Goal: Use online tool/utility: Utilize a website feature to perform a specific function

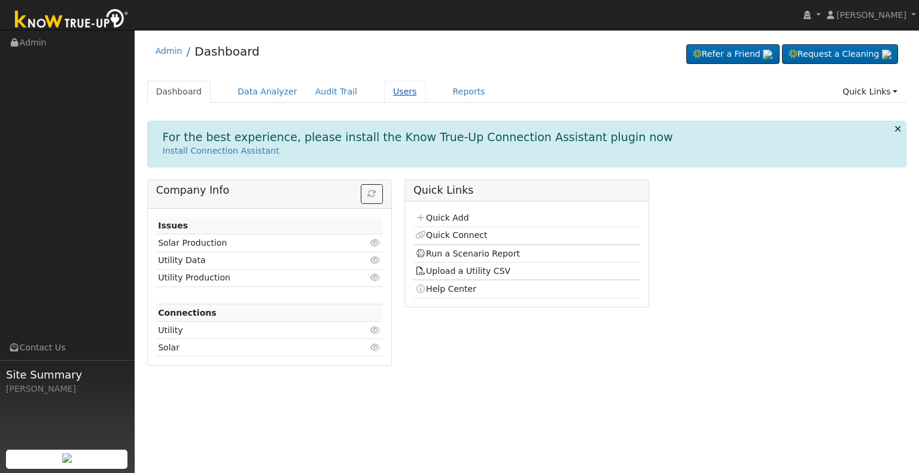
click at [384, 92] on link "Users" at bounding box center [405, 92] width 42 height 22
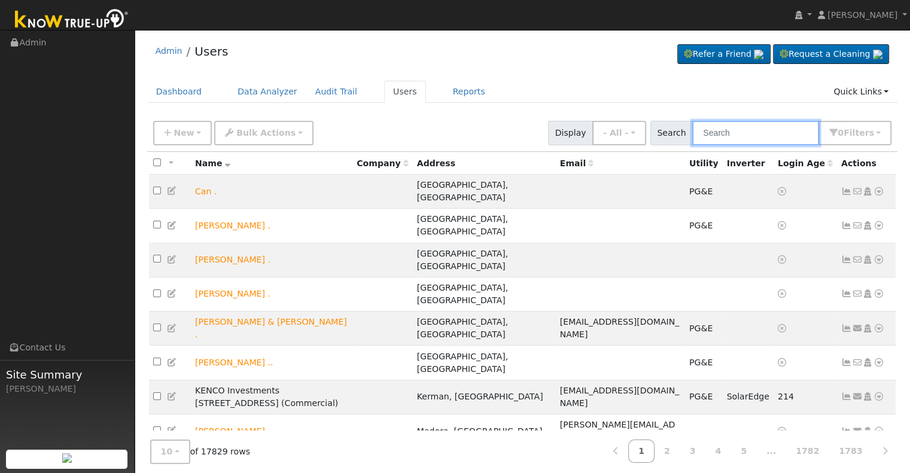
click at [738, 132] on input "text" at bounding box center [755, 133] width 127 height 25
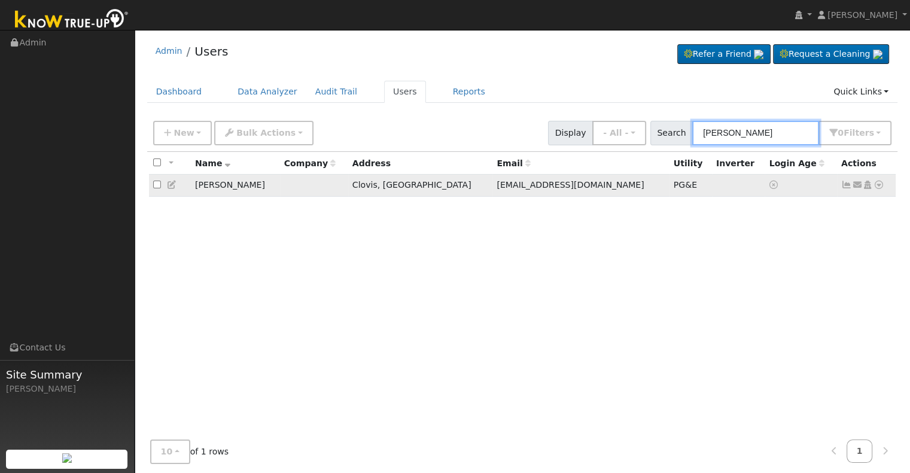
type input "[PERSON_NAME]"
click at [878, 184] on icon at bounding box center [879, 185] width 11 height 8
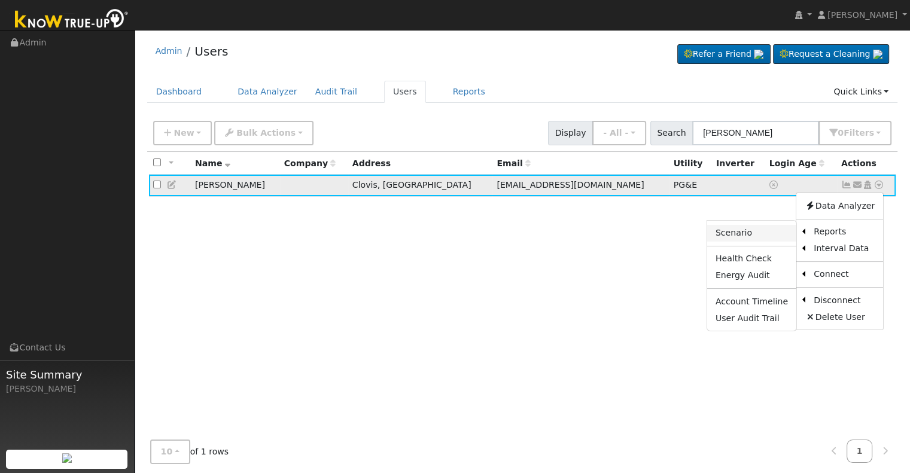
click at [737, 235] on link "Scenario" at bounding box center [751, 233] width 89 height 17
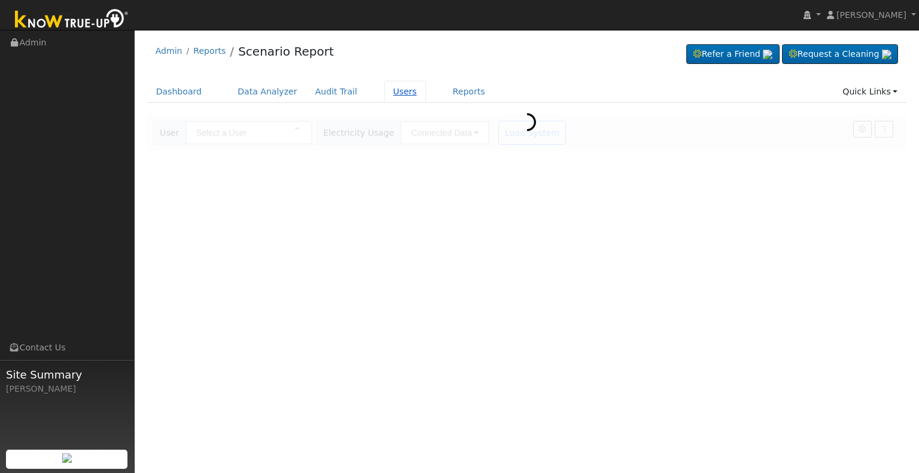
type input "[PERSON_NAME]"
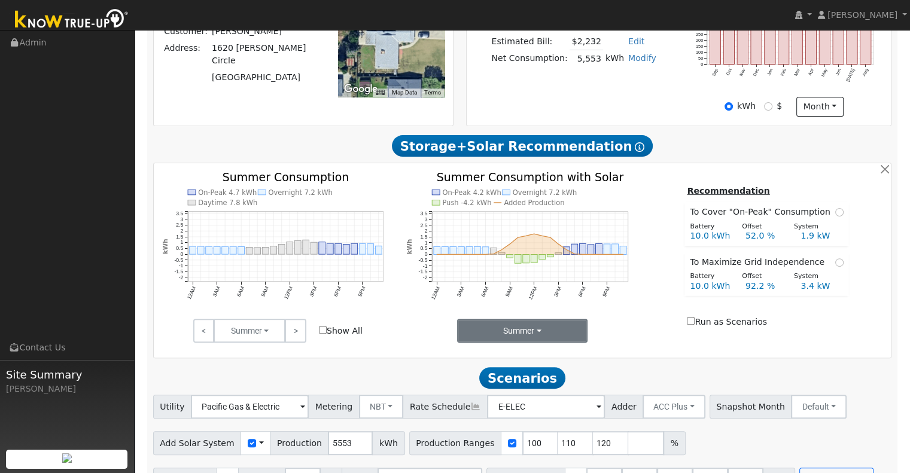
scroll to position [319, 0]
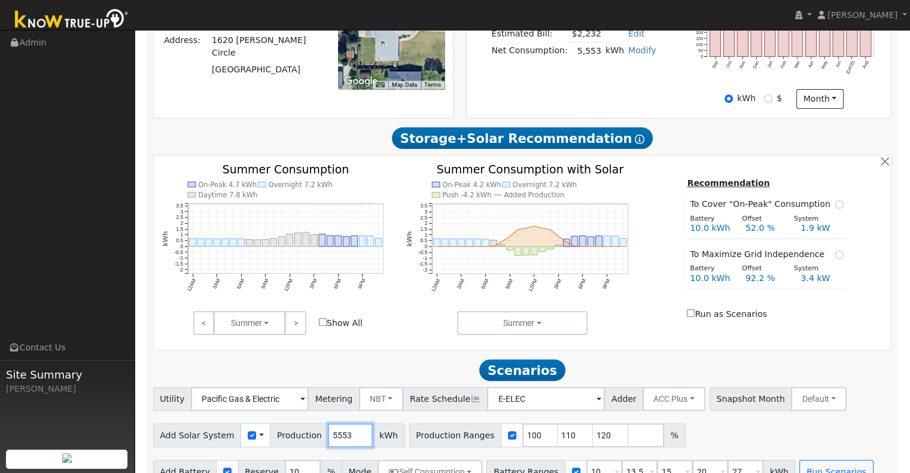
drag, startPoint x: 342, startPoint y: 439, endPoint x: 274, endPoint y: 434, distance: 68.4
click at [274, 434] on div "Add Solar System Use CSV Data Production 5553 kWh" at bounding box center [279, 436] width 252 height 24
type input "6"
type input "8585"
click at [558, 438] on input "110" at bounding box center [576, 436] width 36 height 24
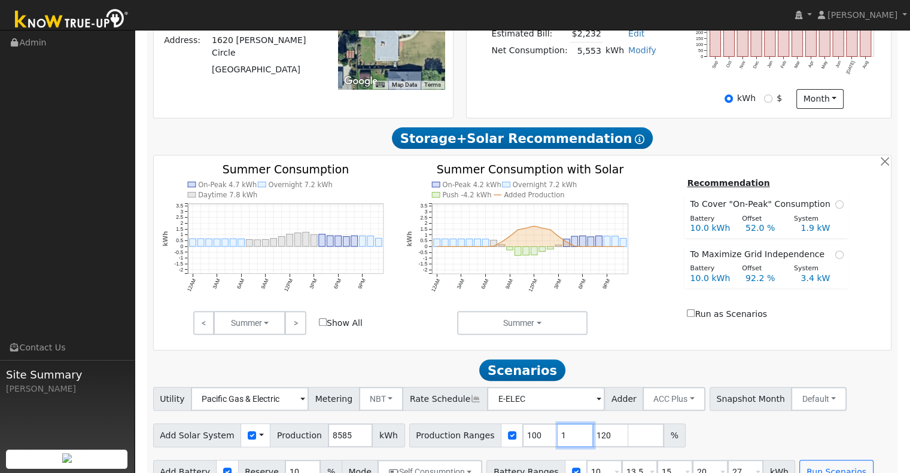
type input "120"
type input "1"
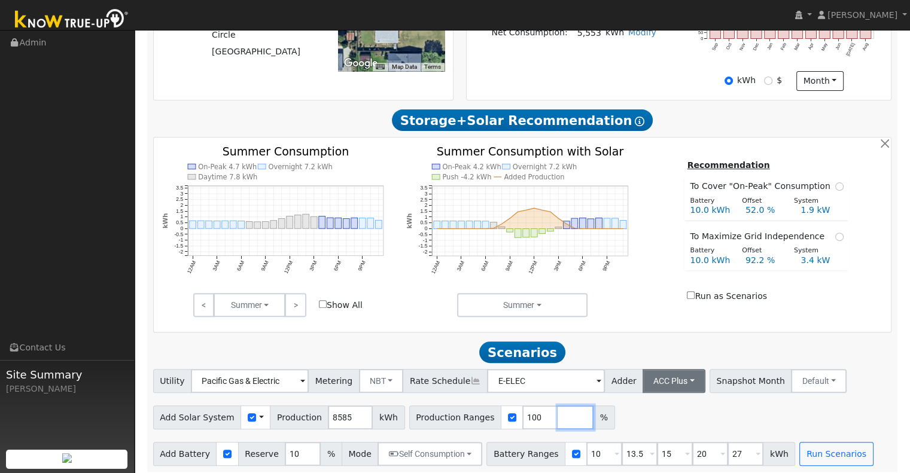
scroll to position [346, 0]
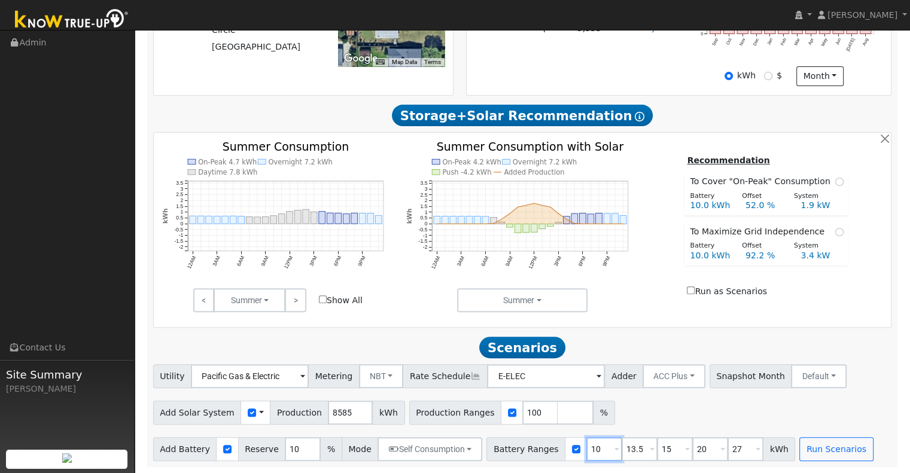
click at [587, 450] on input "10" at bounding box center [604, 449] width 36 height 24
type input "13.5"
type input "15"
type input "20"
type input "27"
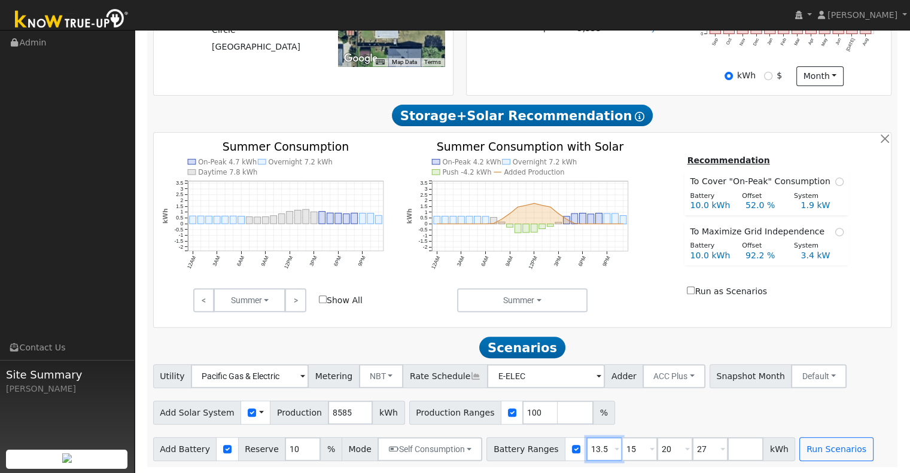
type input "13.5"
click at [622, 445] on input "15" at bounding box center [640, 449] width 36 height 24
type input "20"
type input "27"
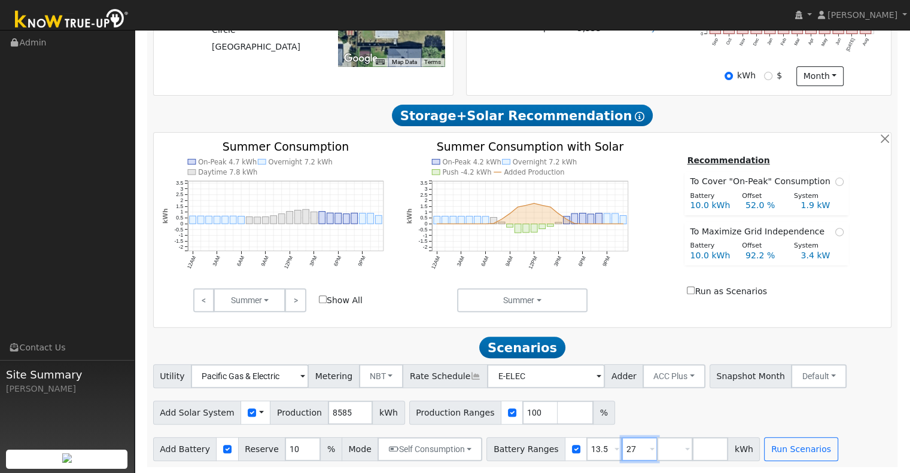
type input "2"
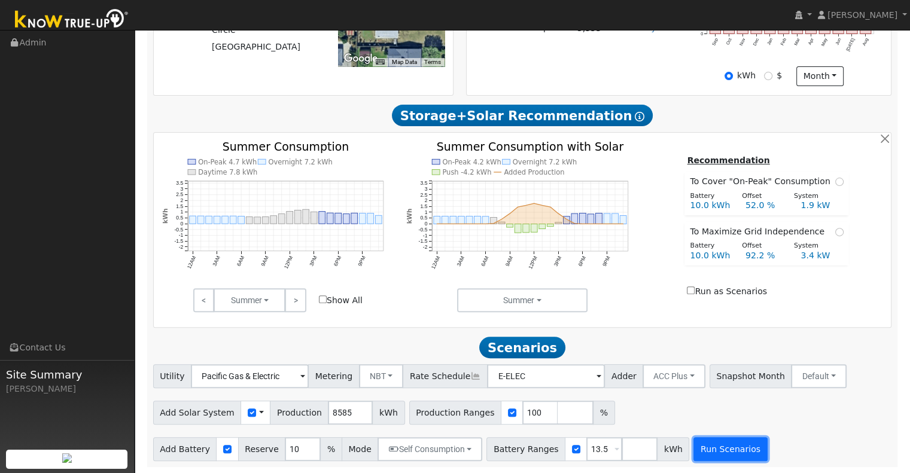
click at [695, 454] on button "Run Scenarios" at bounding box center [730, 449] width 74 height 24
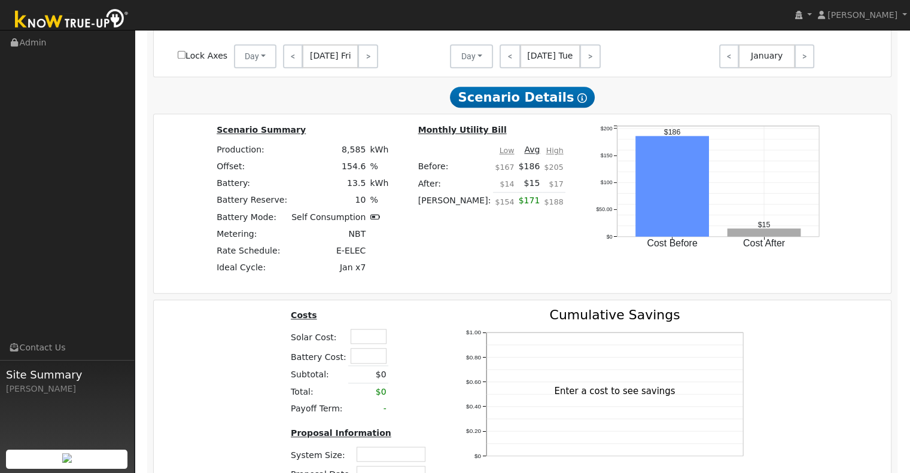
scroll to position [1065, 0]
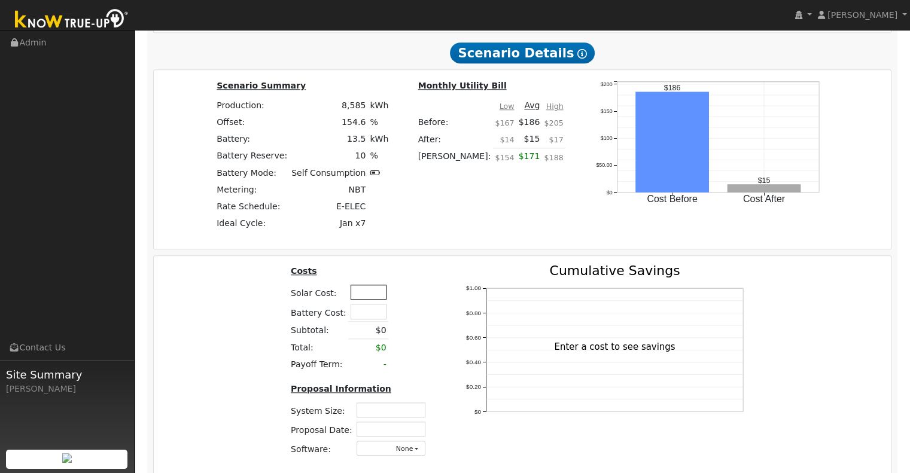
click at [360, 296] on input "text" at bounding box center [369, 292] width 36 height 15
type input "$20,000"
click at [370, 316] on input "text" at bounding box center [369, 311] width 36 height 15
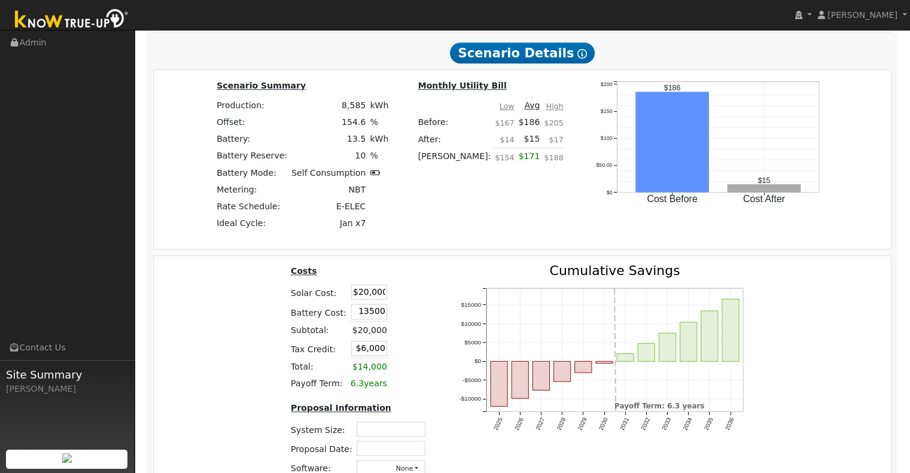
type input "$13,500"
type input "$10,050"
click at [433, 303] on div "Costs Solar Cost: $20,000 Battery Cost: $13,500 Subtotal: $20,000 Tax Credit: $…" at bounding box center [360, 374] width 168 height 221
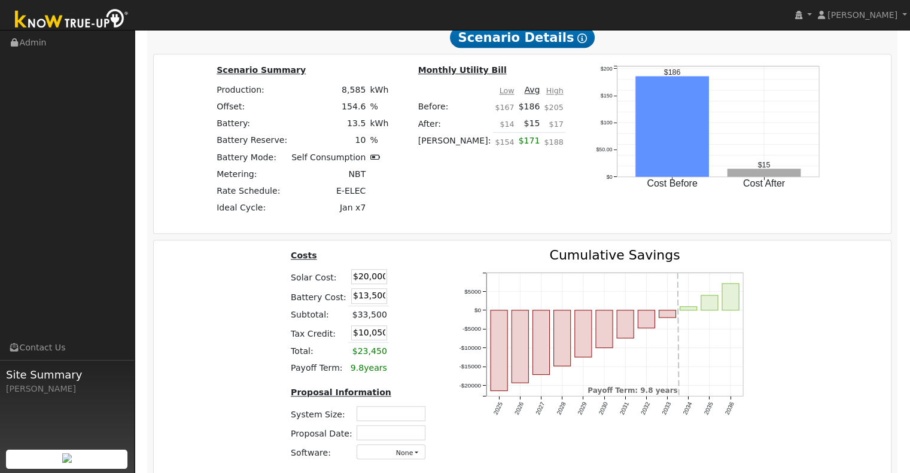
scroll to position [1145, 0]
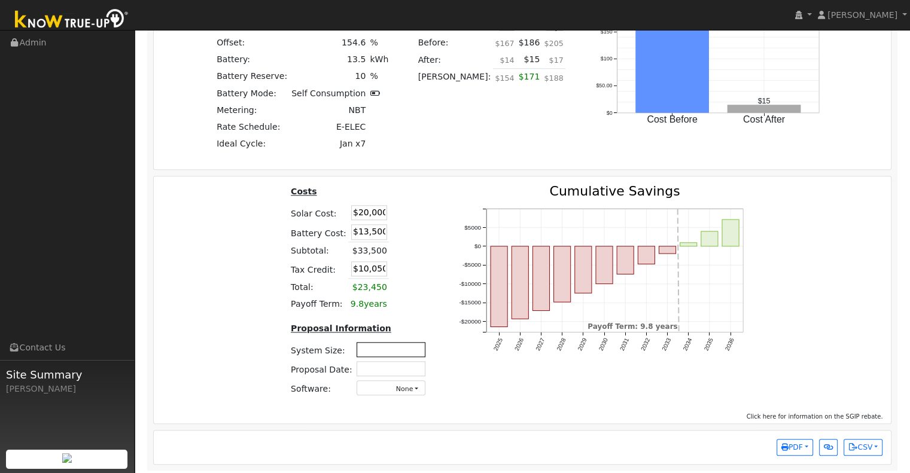
click at [383, 354] on input "text" at bounding box center [391, 349] width 69 height 15
type input "6.02"
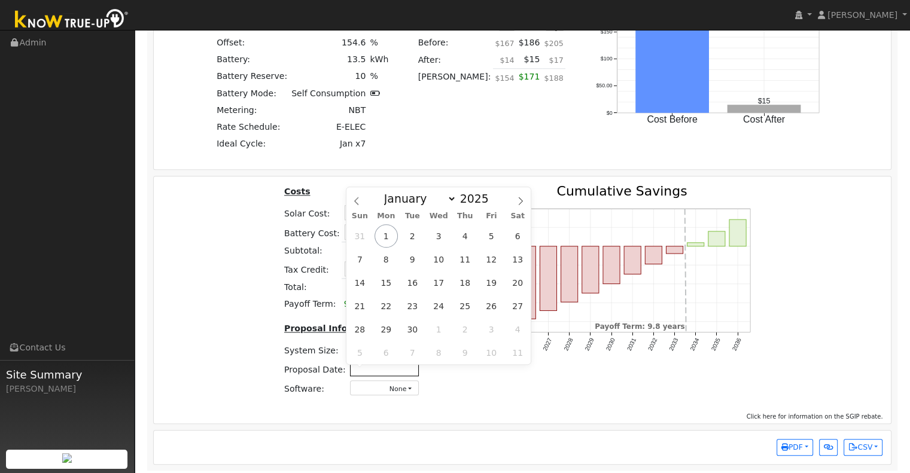
click at [393, 372] on input "text" at bounding box center [384, 368] width 69 height 15
click at [387, 233] on span "1" at bounding box center [386, 235] width 23 height 23
type input "[DATE]"
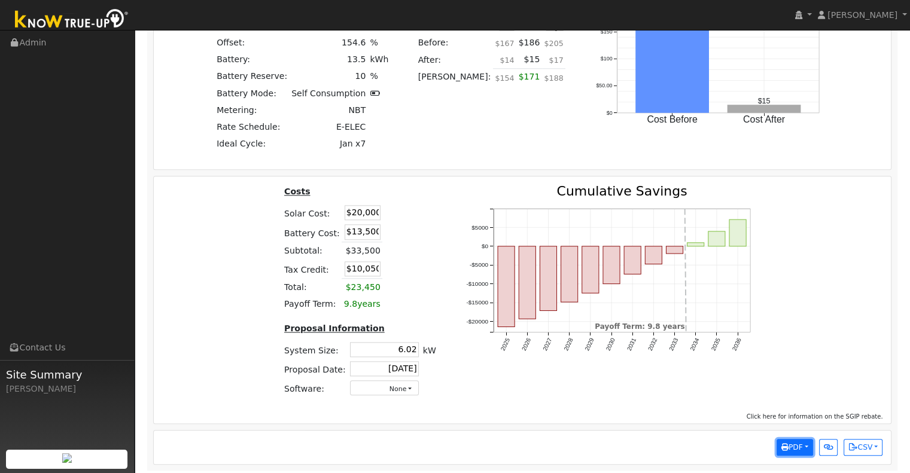
click at [809, 451] on button "PDF" at bounding box center [795, 447] width 36 height 17
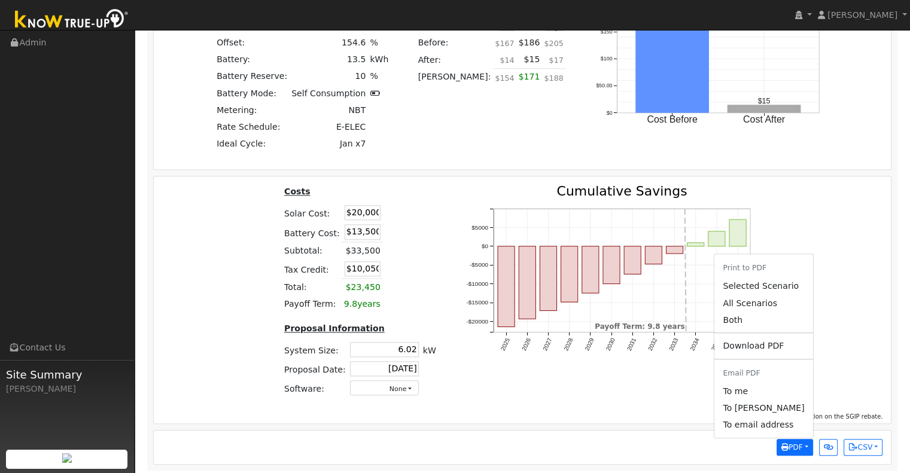
drag, startPoint x: 778, startPoint y: 290, endPoint x: 683, endPoint y: 359, distance: 117.4
click at [778, 290] on link "Selected Scenario" at bounding box center [763, 286] width 98 height 17
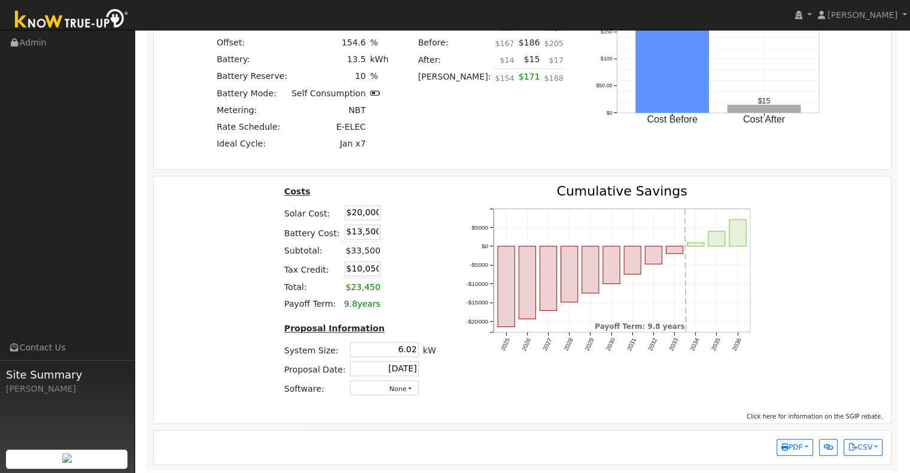
scroll to position [1145, 0]
